Goal: Find specific page/section: Find specific page/section

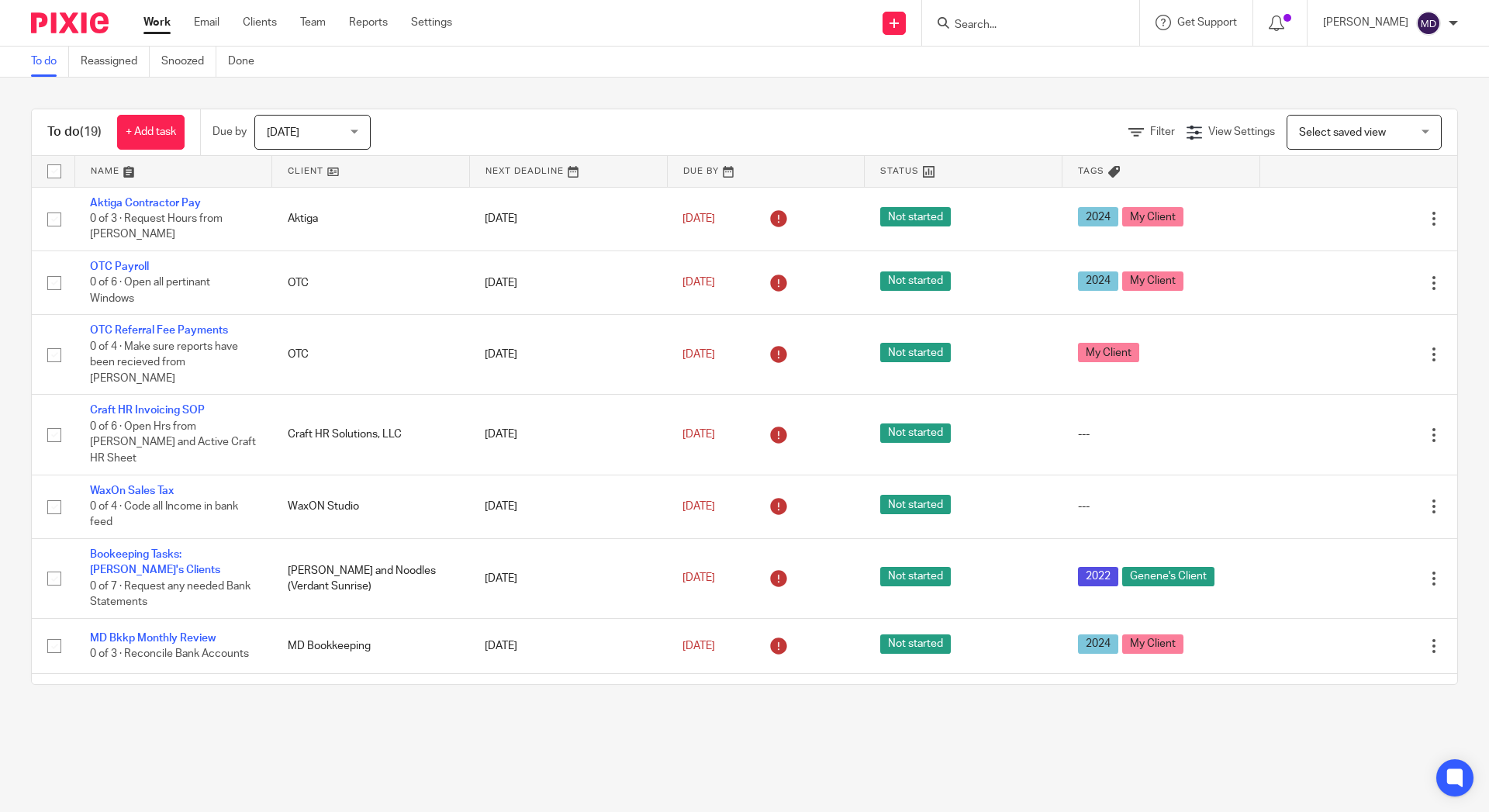
click at [1066, 13] on div at bounding box center [1030, 23] width 217 height 46
click at [1048, 24] on input "Search" at bounding box center [1023, 25] width 140 height 14
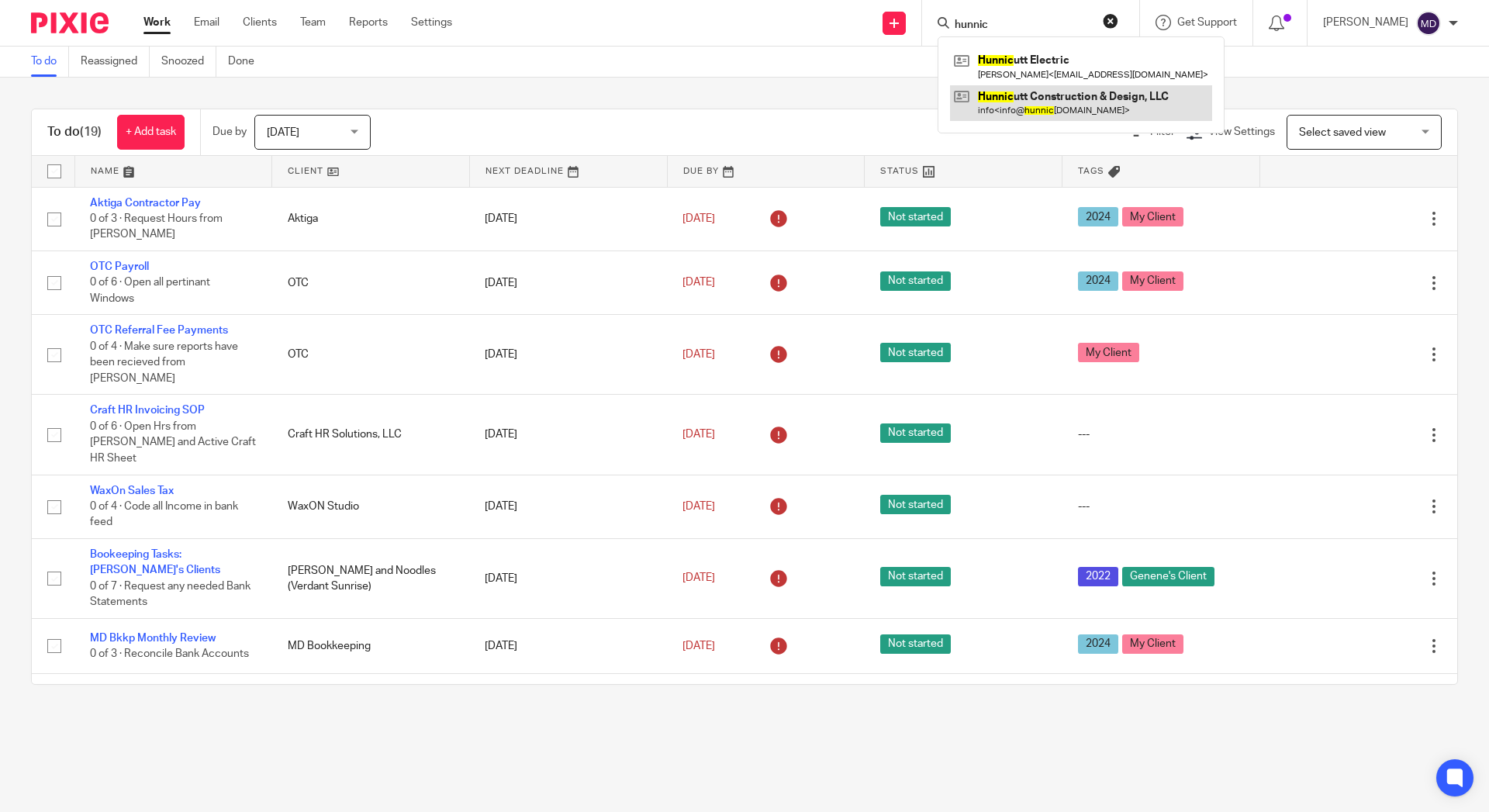
type input "hunnic"
click at [1026, 90] on link at bounding box center [1081, 103] width 262 height 35
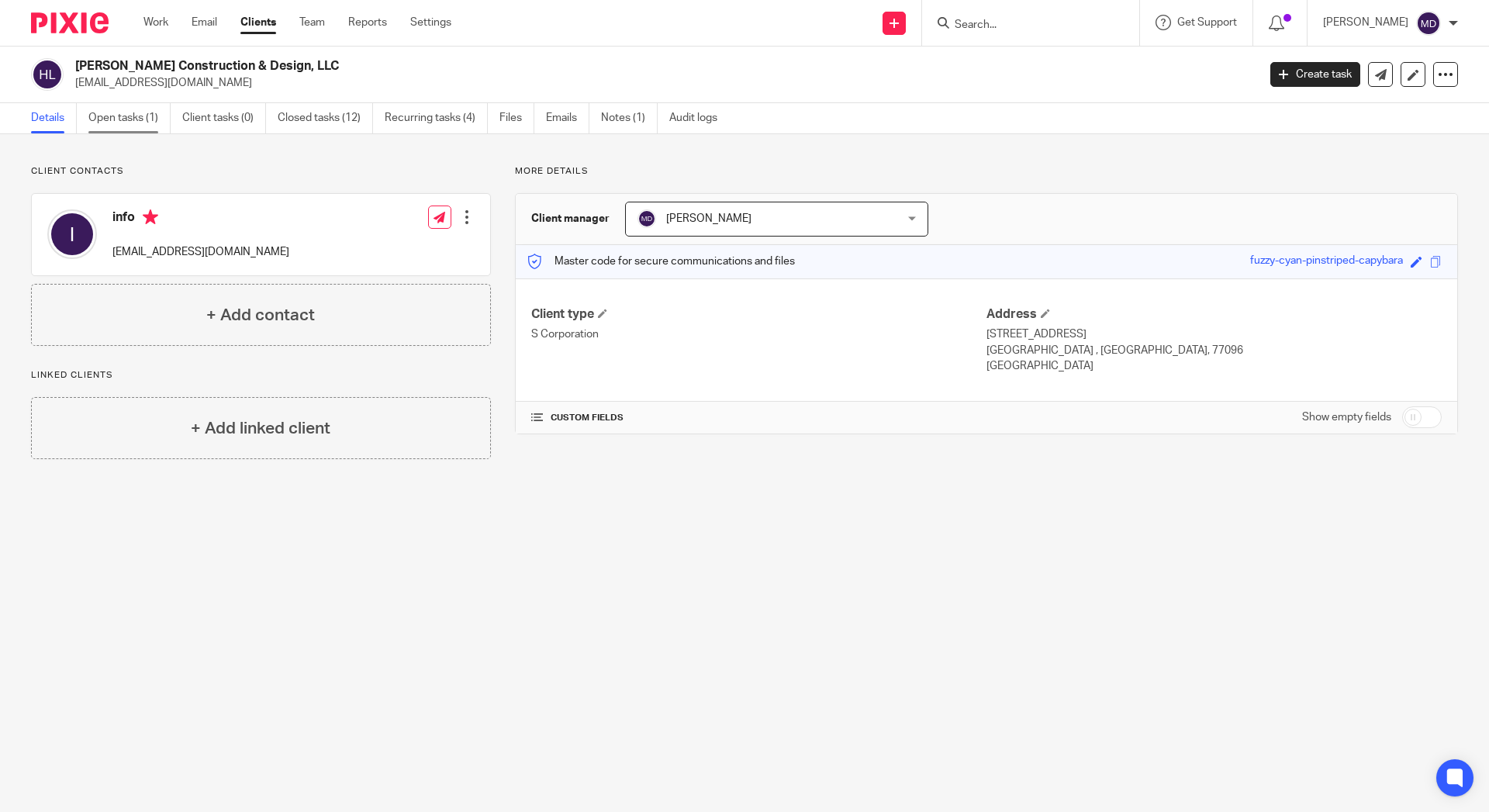
click at [105, 124] on link "Open tasks (1)" at bounding box center [129, 118] width 82 height 30
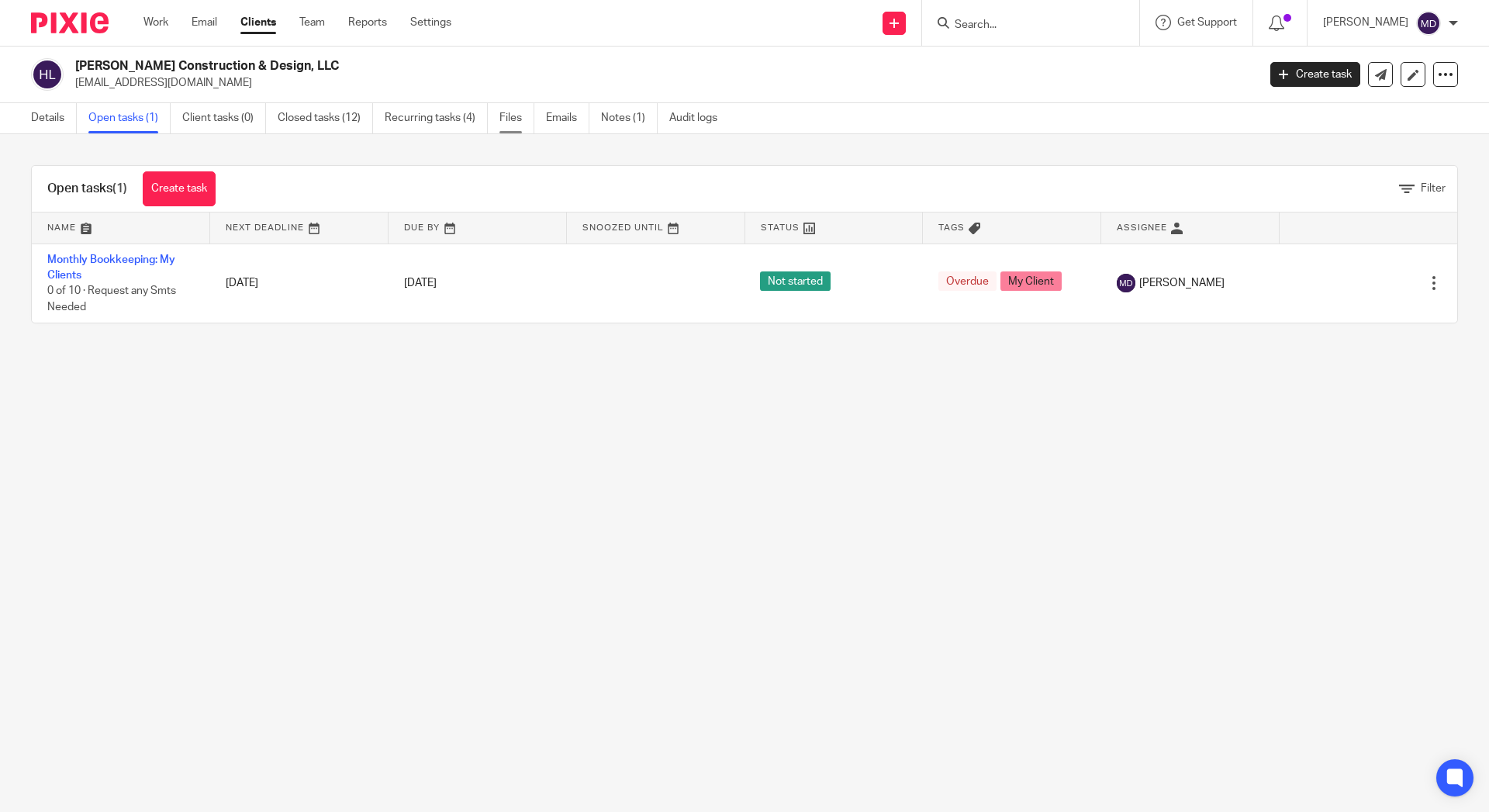
click at [504, 114] on link "Files" at bounding box center [516, 118] width 35 height 30
